Goal: Find specific page/section: Find specific page/section

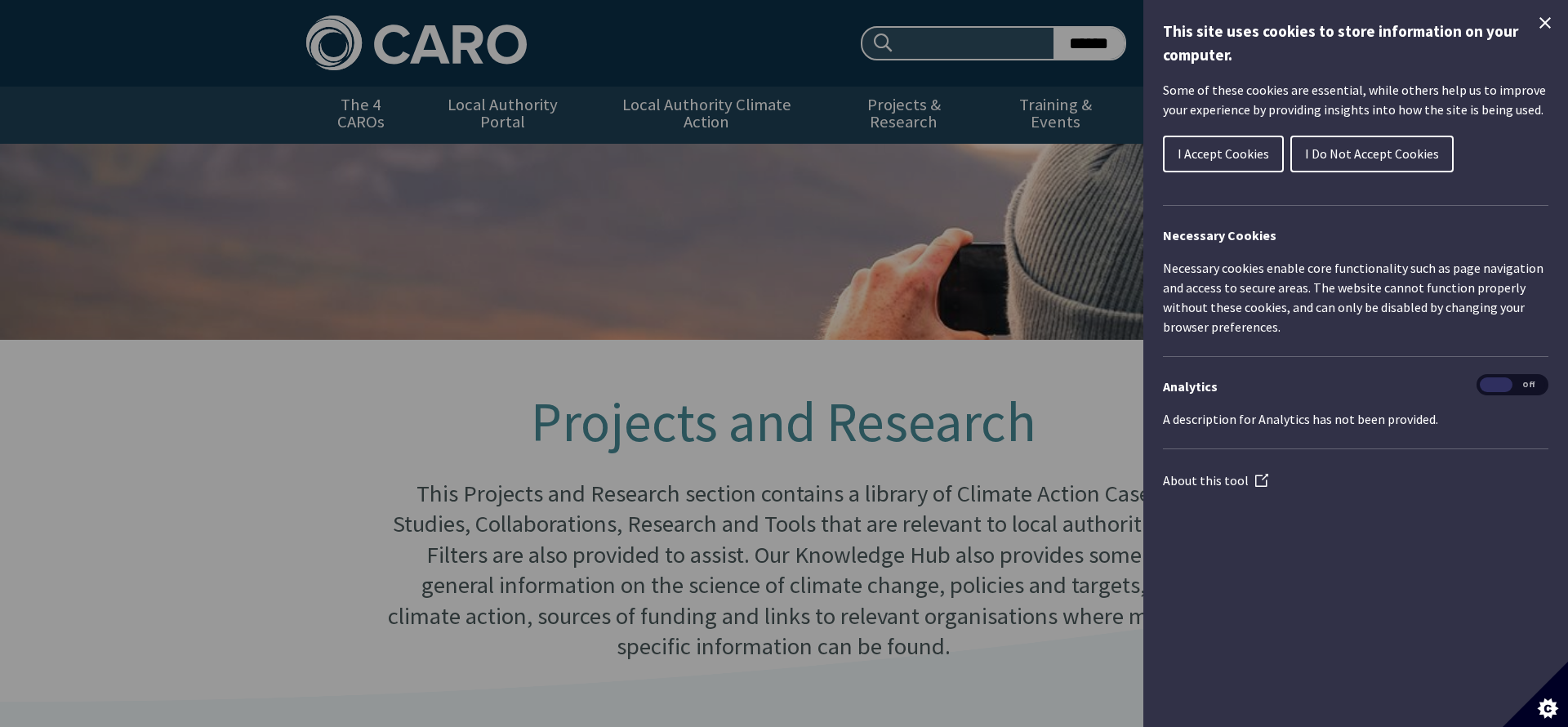
type input "******"
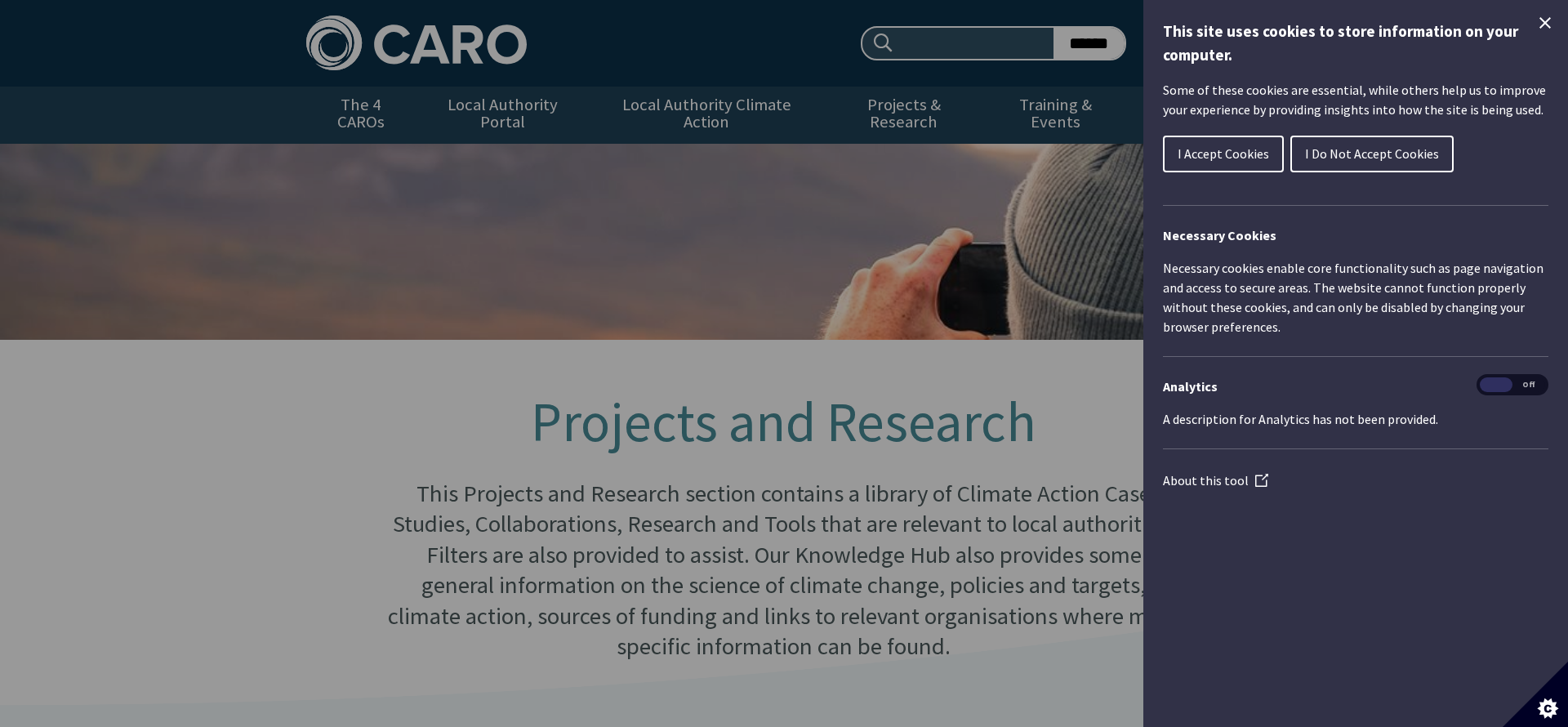
type input "******"
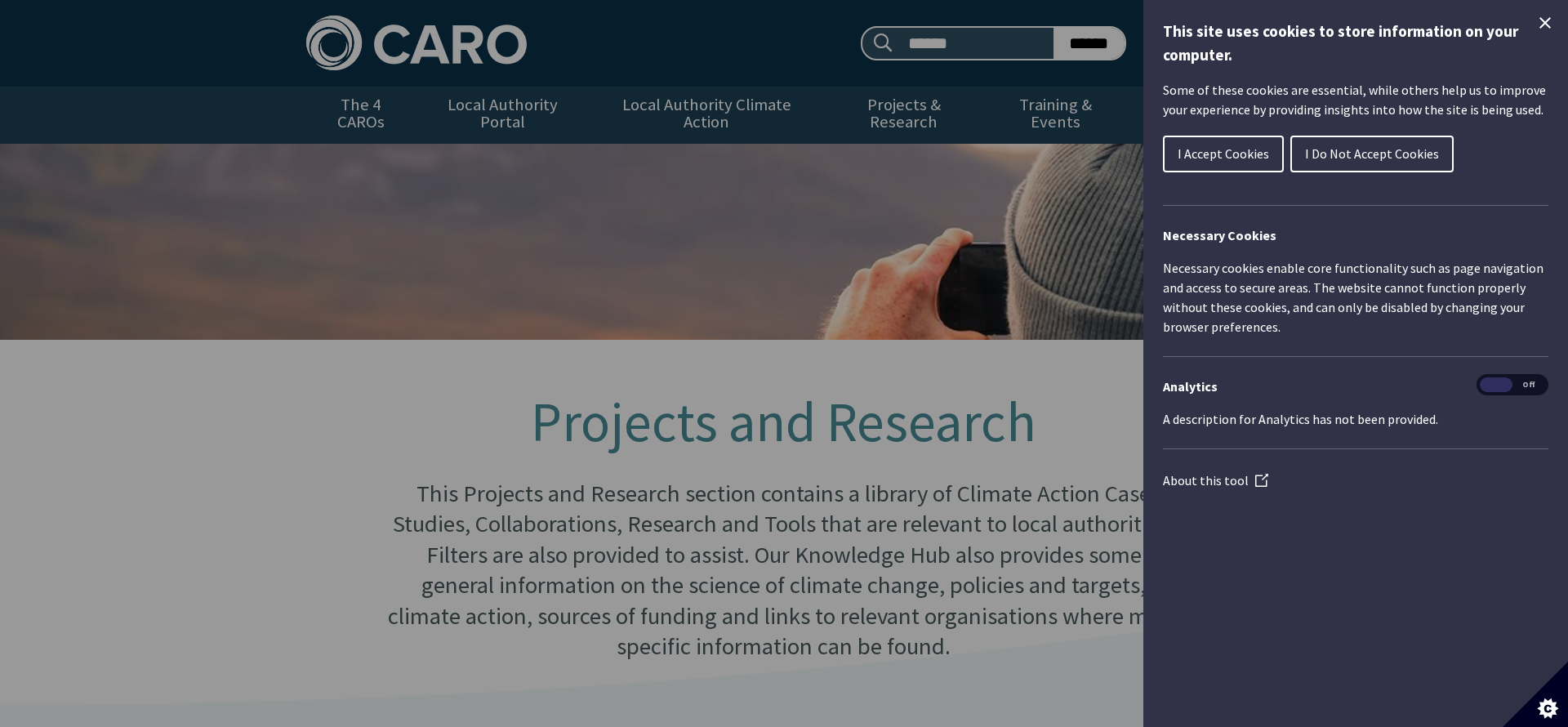
scroll to position [637, 0]
